Goal: Task Accomplishment & Management: Use online tool/utility

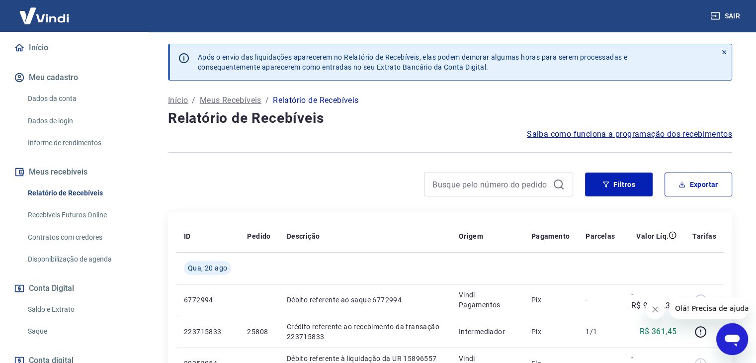
scroll to position [149, 0]
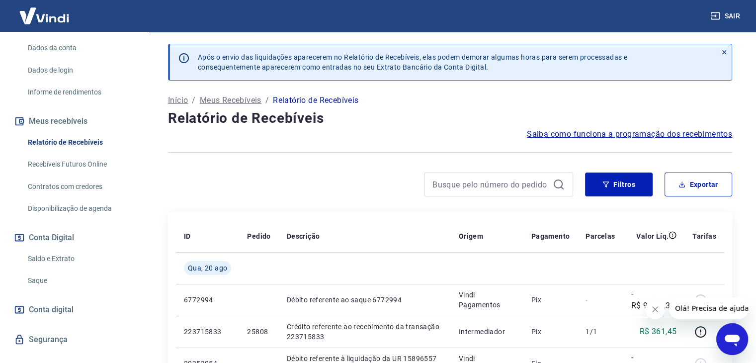
click at [70, 262] on link "Saldo e Extrato" at bounding box center [80, 259] width 113 height 20
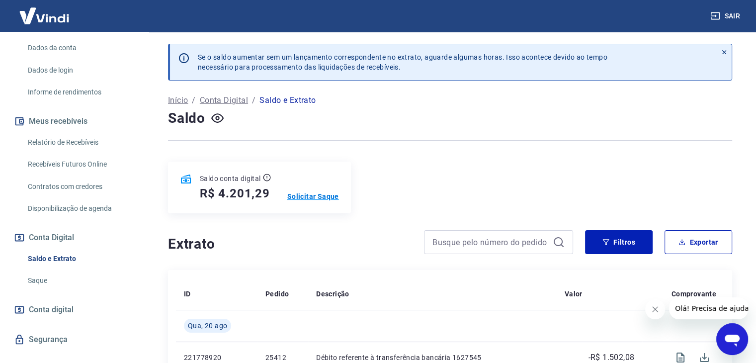
click at [316, 195] on p "Solicitar Saque" at bounding box center [313, 196] width 52 height 10
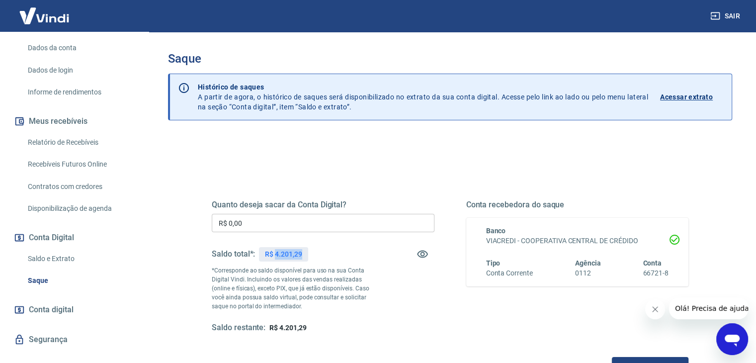
drag, startPoint x: 274, startPoint y: 253, endPoint x: 306, endPoint y: 256, distance: 32.0
click at [306, 256] on div "R$ 4.201,29" at bounding box center [283, 254] width 49 height 14
copy p "4.201,29"
click at [234, 219] on input "R$ 0,00" at bounding box center [323, 223] width 223 height 18
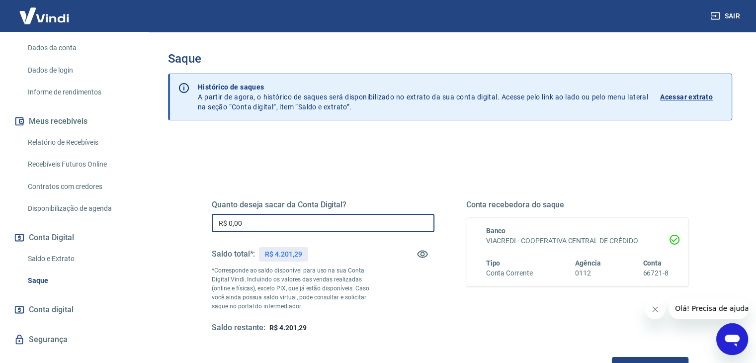
drag, startPoint x: 247, startPoint y: 218, endPoint x: 193, endPoint y: 217, distance: 53.7
click at [193, 217] on div "Quanto deseja sacar da Conta Digital? R$ 0,00 ​ Saldo total*: R$ 4.201,29 *Corr…" at bounding box center [450, 271] width 525 height 231
paste input "4.201,29"
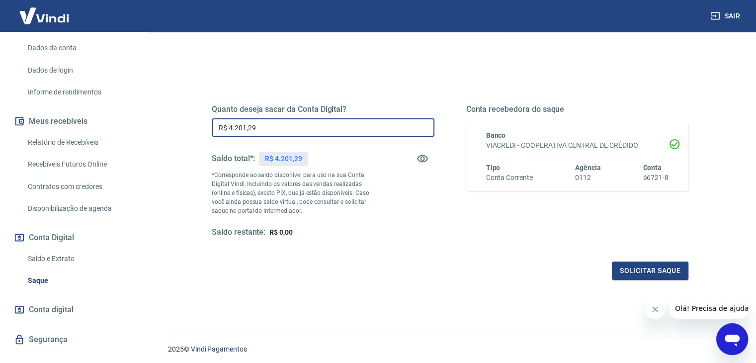
scroll to position [99, 0]
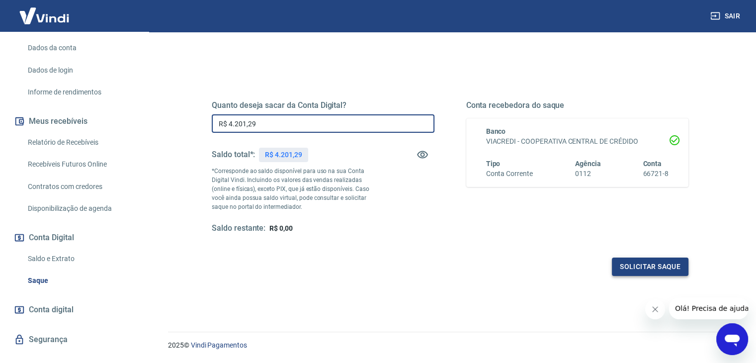
type input "R$ 4.201,29"
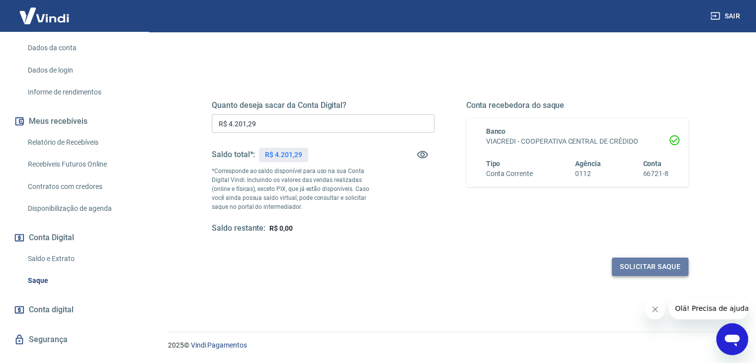
click at [631, 259] on button "Solicitar saque" at bounding box center [650, 267] width 77 height 18
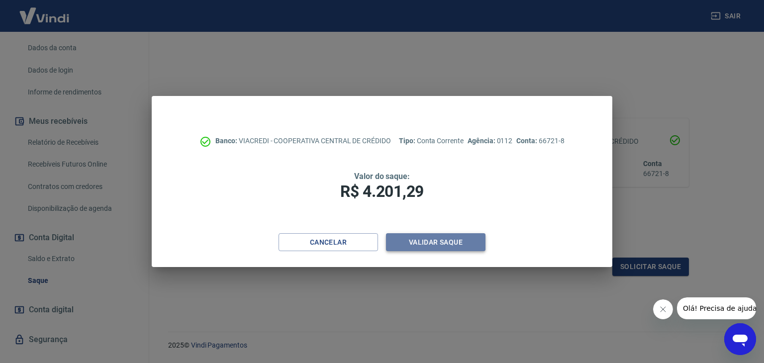
click at [461, 243] on button "Validar saque" at bounding box center [435, 242] width 99 height 18
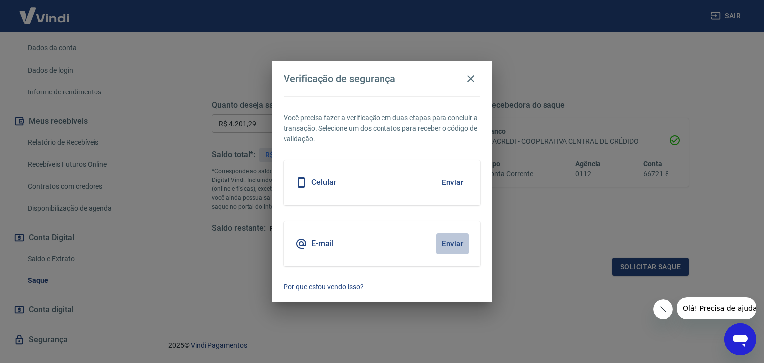
click at [446, 238] on button "Enviar" at bounding box center [452, 243] width 32 height 21
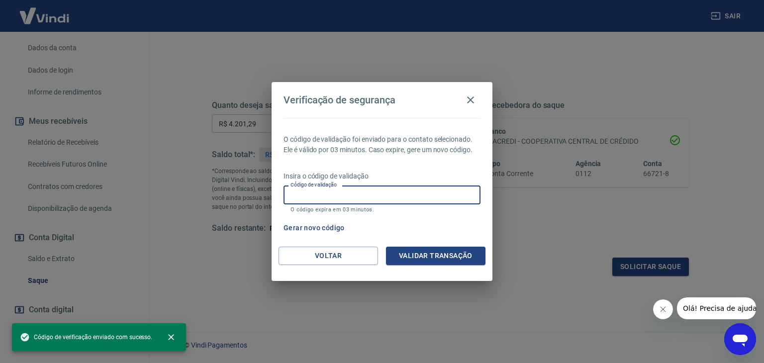
click at [336, 190] on input "Código de validação" at bounding box center [381, 194] width 197 height 18
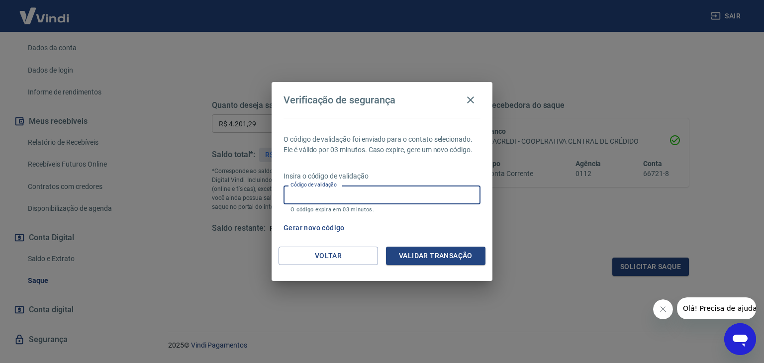
paste input "526957"
type input "526957"
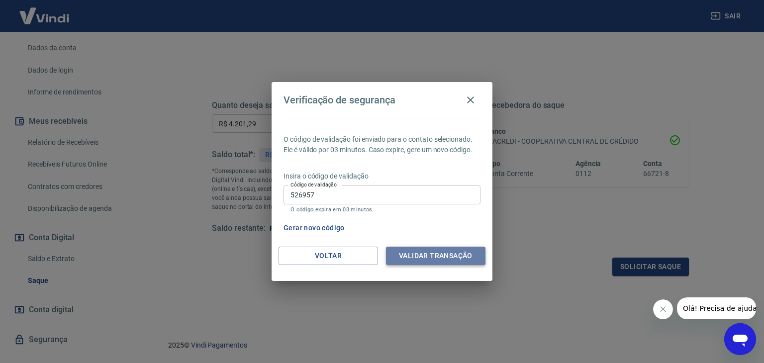
click at [424, 252] on button "Validar transação" at bounding box center [435, 256] width 99 height 18
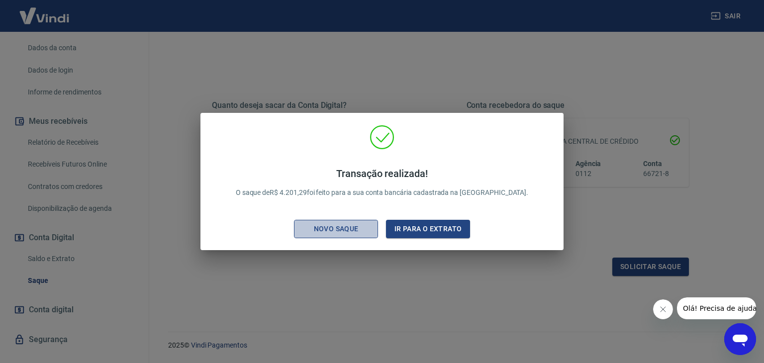
click at [354, 229] on div "Novo saque" at bounding box center [336, 229] width 69 height 12
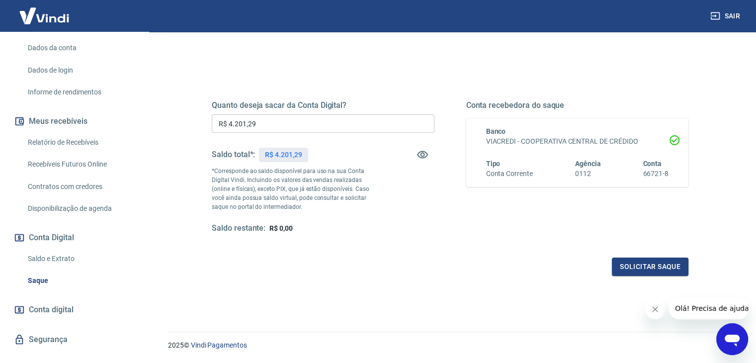
click at [243, 284] on div "Quanto deseja sacar da Conta Digital? R$ 4.201,29 ​ Saldo total*: R$ 4.201,29 *…" at bounding box center [450, 172] width 501 height 231
